Goal: Task Accomplishment & Management: Use online tool/utility

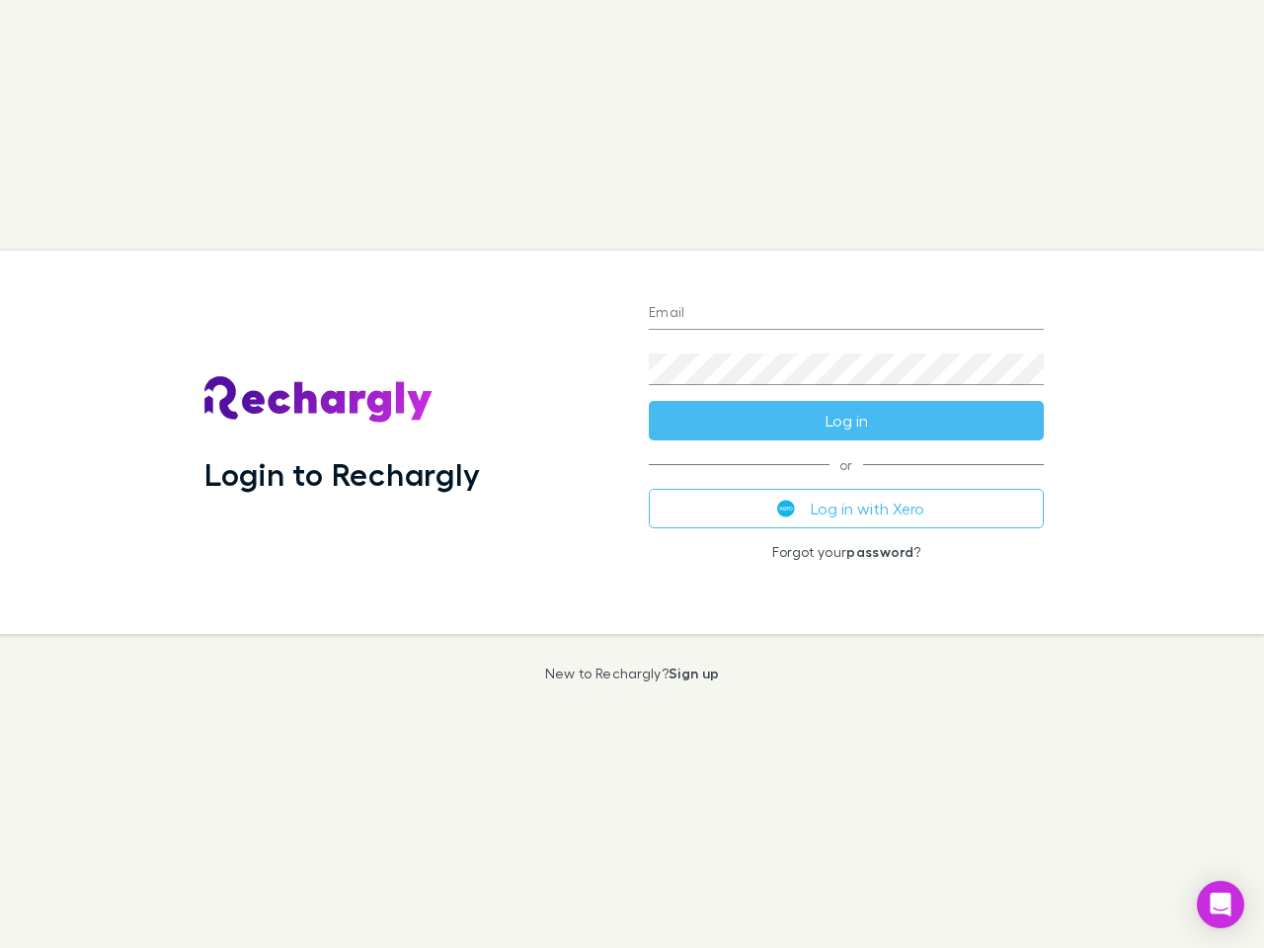
click at [632, 474] on div "Login to Rechargly" at bounding box center [411, 442] width 444 height 383
click at [846, 314] on input "Email" at bounding box center [846, 314] width 395 height 32
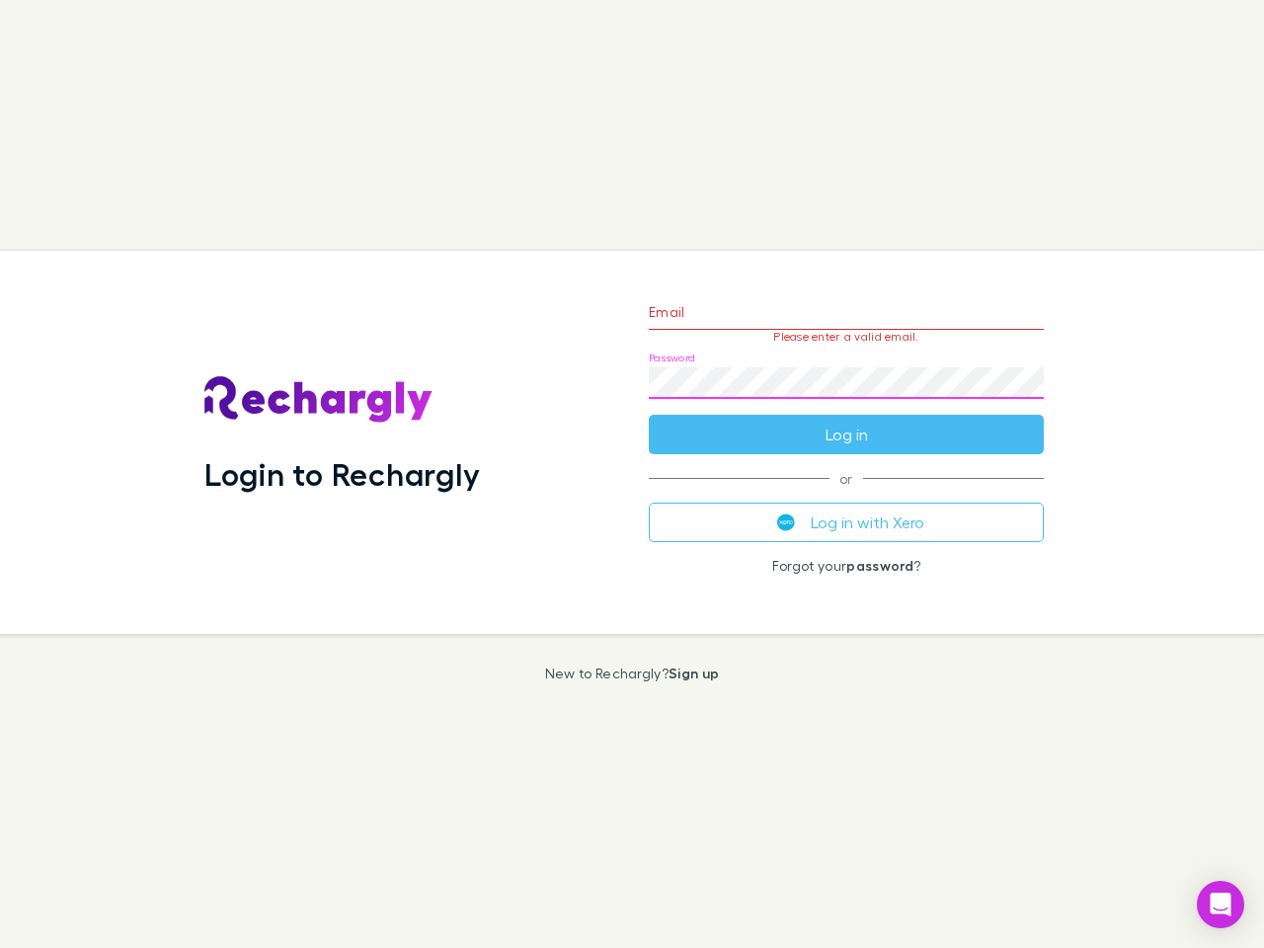
click at [846, 421] on form "Email Please enter a valid email. Password Log in" at bounding box center [846, 368] width 395 height 172
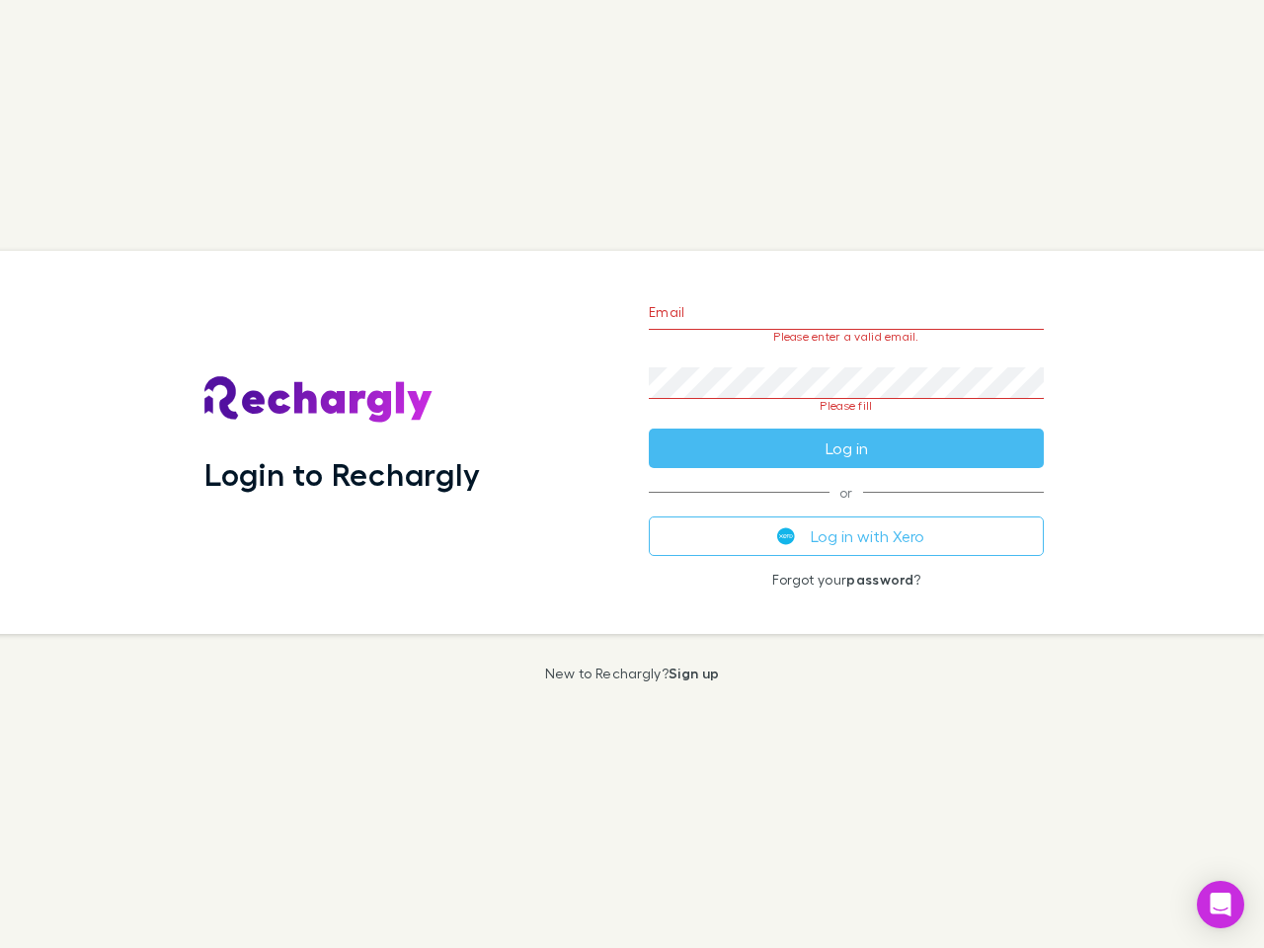
click at [846, 509] on div "Email Please enter a valid email. Password Please fill Log in or Log in with Xe…" at bounding box center [846, 442] width 427 height 383
click at [1220, 904] on icon "Open Intercom Messenger" at bounding box center [1221, 905] width 21 height 24
